Goal: Task Accomplishment & Management: Manage account settings

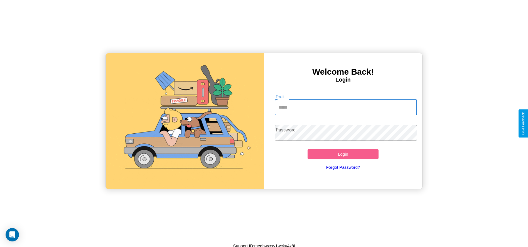
click at [346, 107] on input "Email" at bounding box center [346, 108] width 142 height 16
type input "**********"
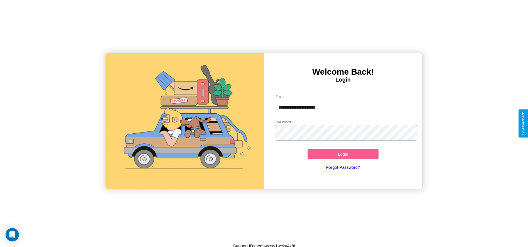
click at [343, 154] on button "Login" at bounding box center [343, 154] width 71 height 10
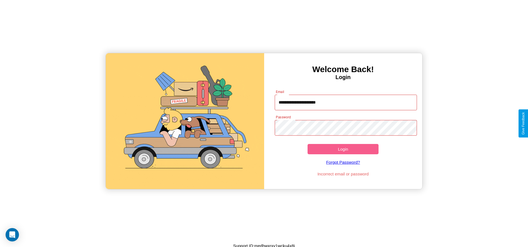
click at [343, 149] on button "Login" at bounding box center [343, 149] width 71 height 10
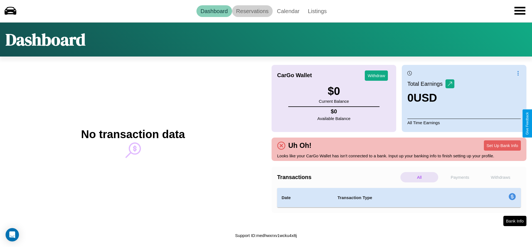
click at [252, 11] on link "Reservations" at bounding box center [252, 11] width 41 height 12
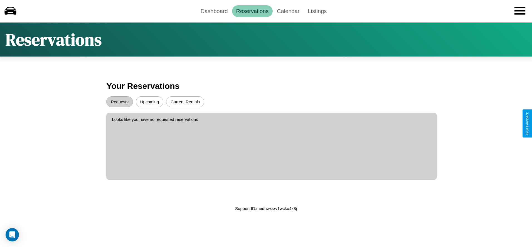
click at [185, 102] on button "Current Rentals" at bounding box center [185, 101] width 38 height 11
click at [120, 102] on button "Requests" at bounding box center [119, 101] width 26 height 11
